Goal: Find specific page/section: Find specific page/section

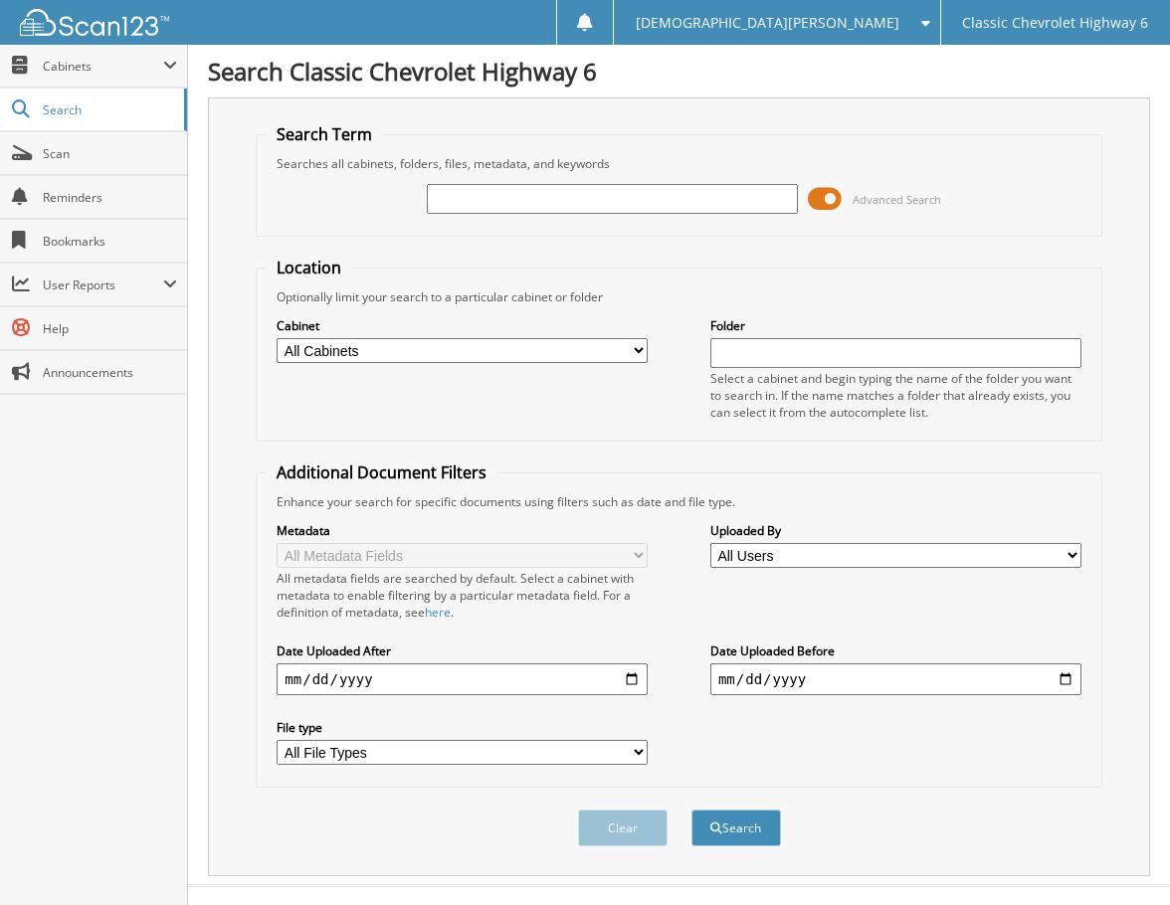
click at [565, 199] on input "text" at bounding box center [612, 199] width 371 height 30
type input "holl250226"
click at [691, 810] on button "Search" at bounding box center [736, 828] width 90 height 37
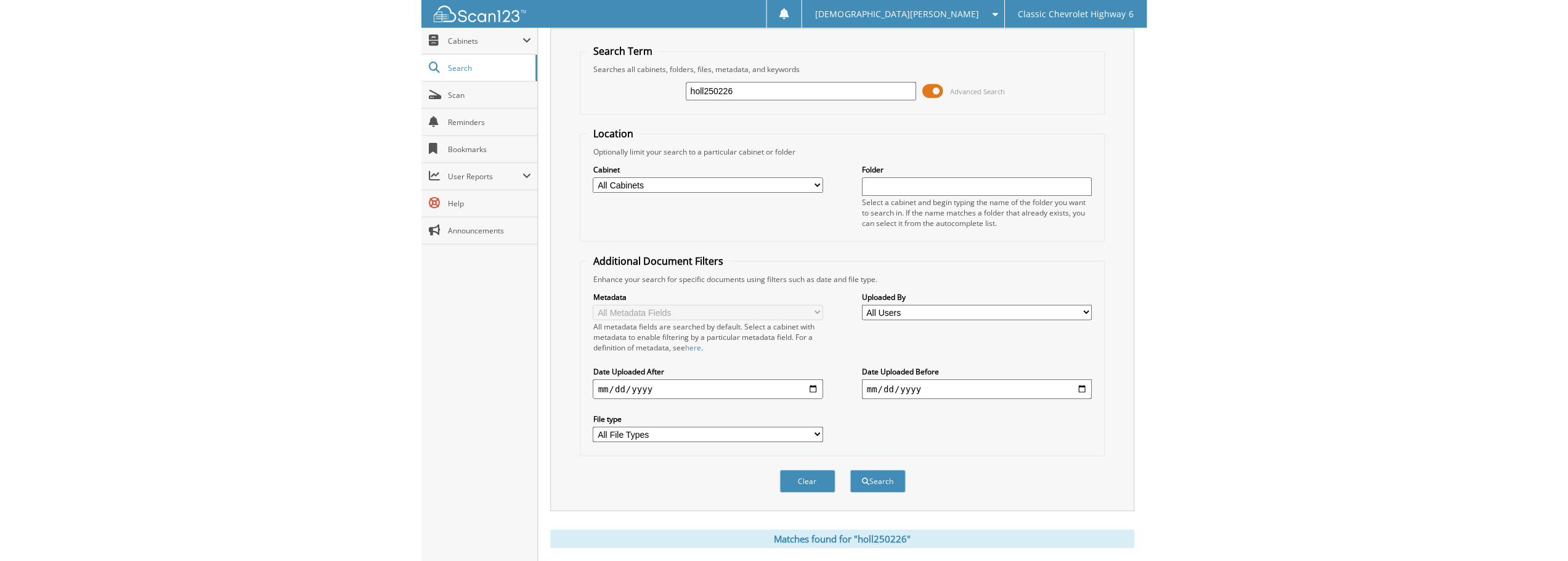
scroll to position [246, 0]
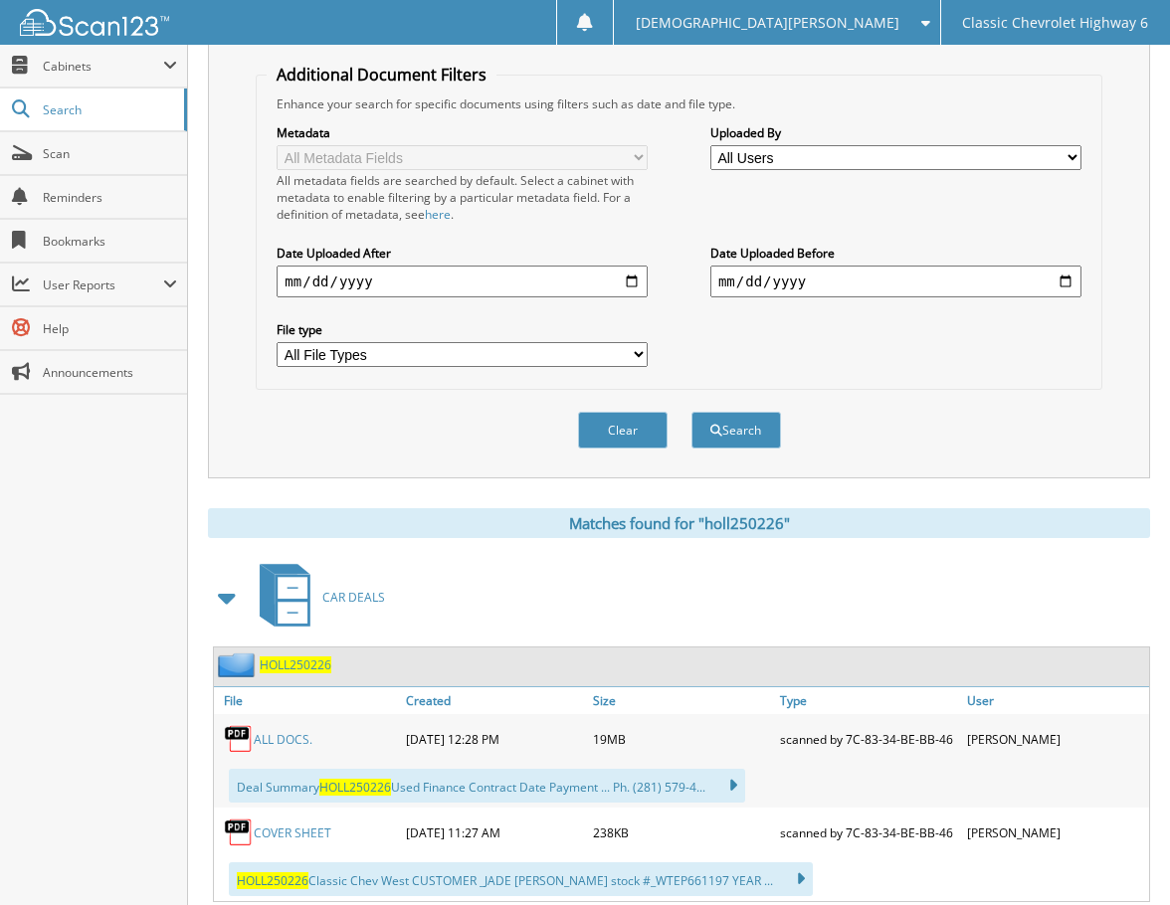
click at [289, 739] on link "ALL DOCS." at bounding box center [283, 739] width 59 height 17
